Goal: Use online tool/utility: Utilize a website feature to perform a specific function

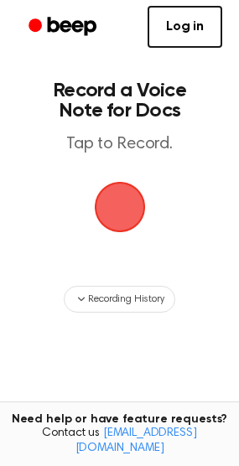
click at [108, 210] on span "button" at bounding box center [119, 207] width 47 height 47
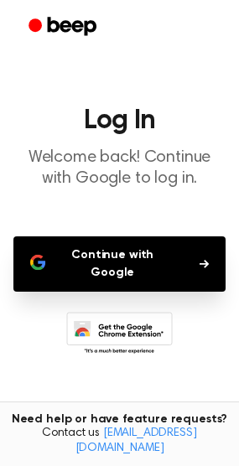
click at [132, 264] on button "Continue with Google" at bounding box center [119, 263] width 212 height 55
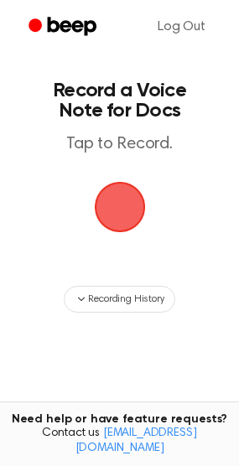
click at [131, 209] on span "button" at bounding box center [119, 207] width 51 height 51
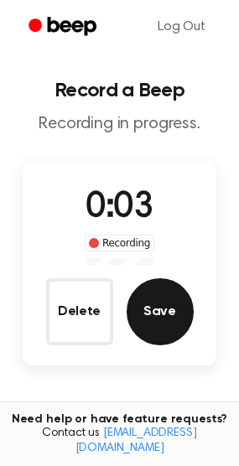
click at [164, 316] on button "Save" at bounding box center [160, 311] width 67 height 67
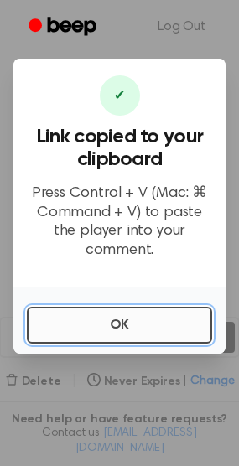
click at [137, 314] on button "OK" at bounding box center [119, 325] width 185 height 37
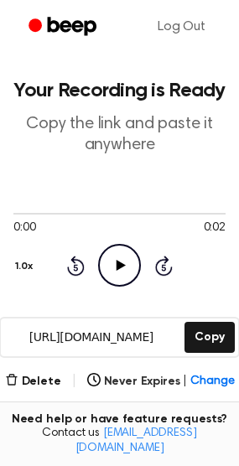
scroll to position [10, 0]
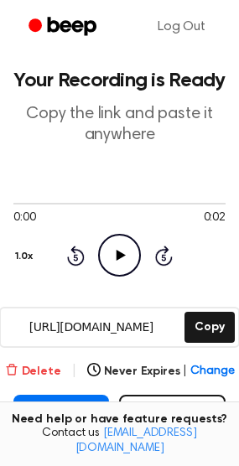
click at [31, 368] on button "Delete" at bounding box center [33, 372] width 56 height 18
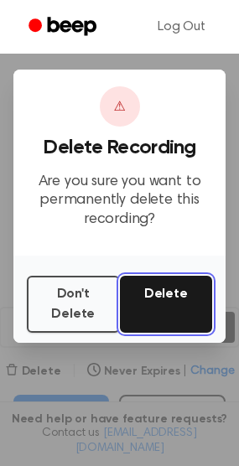
click at [154, 314] on button "Delete" at bounding box center [166, 304] width 93 height 57
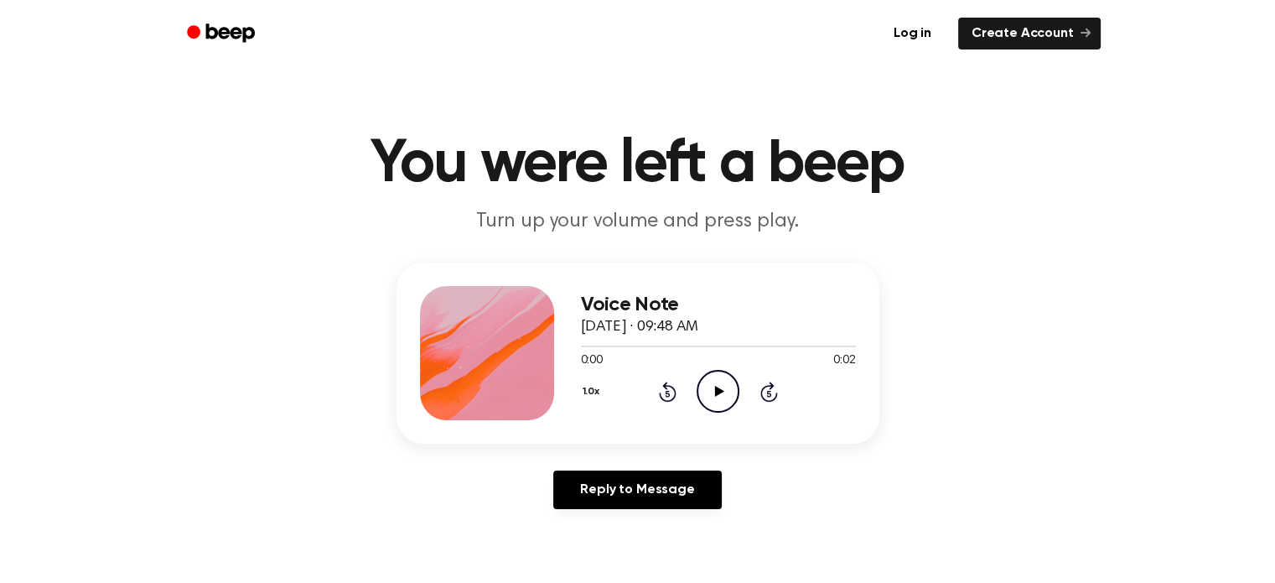
click at [717, 391] on icon at bounding box center [719, 391] width 9 height 11
click at [717, 391] on icon "Pause Audio" at bounding box center [717, 391] width 43 height 43
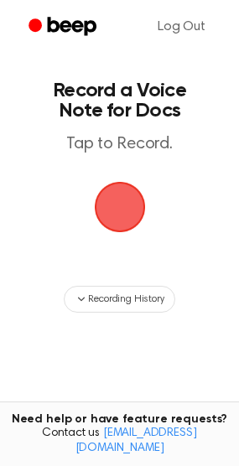
click at [117, 225] on span "button" at bounding box center [119, 207] width 47 height 47
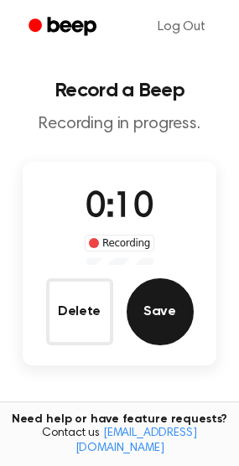
click at [155, 325] on button "Save" at bounding box center [160, 311] width 67 height 67
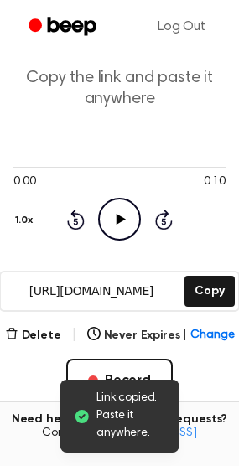
scroll to position [47, 0]
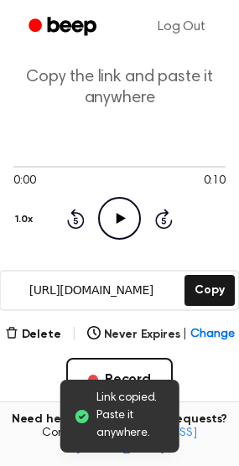
click at [117, 233] on icon "Play Audio" at bounding box center [119, 218] width 43 height 43
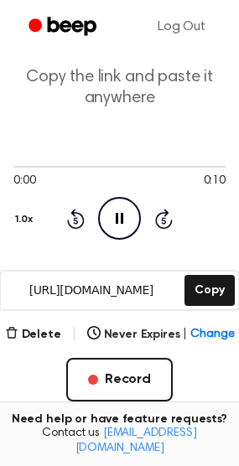
click at [124, 226] on icon "Pause Audio" at bounding box center [119, 218] width 43 height 43
click at [124, 226] on icon "Play Audio" at bounding box center [119, 218] width 43 height 43
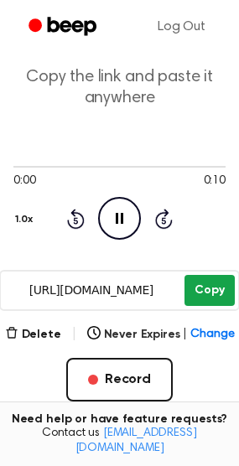
click at [191, 293] on button "Copy" at bounding box center [208, 290] width 49 height 31
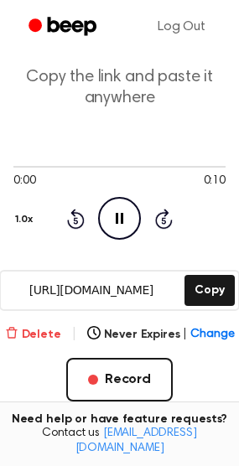
click at [50, 332] on button "Delete" at bounding box center [33, 335] width 56 height 18
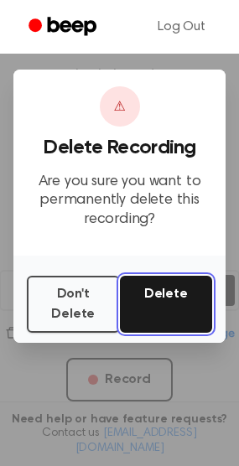
click at [164, 302] on button "Delete" at bounding box center [166, 304] width 93 height 57
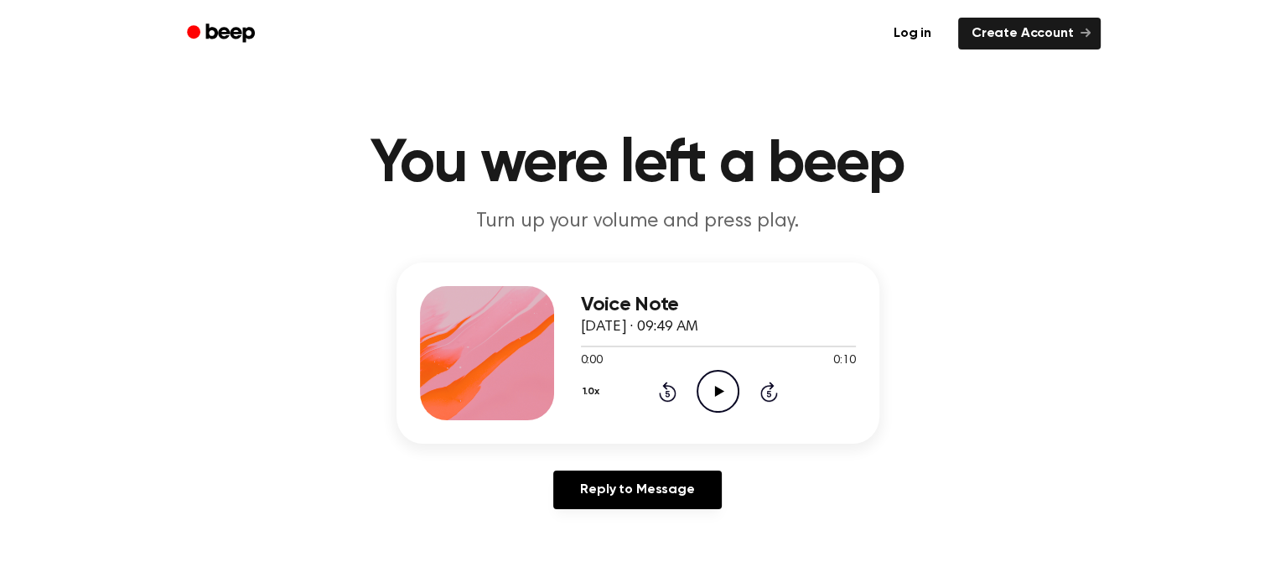
click at [721, 383] on icon "Play Audio" at bounding box center [717, 391] width 43 height 43
click at [721, 383] on icon "Pause Audio" at bounding box center [717, 391] width 43 height 43
click at [721, 383] on icon "Play Audio" at bounding box center [717, 391] width 43 height 43
click at [714, 393] on icon at bounding box center [718, 391] width 8 height 11
